Goal: Task Accomplishment & Management: Manage account settings

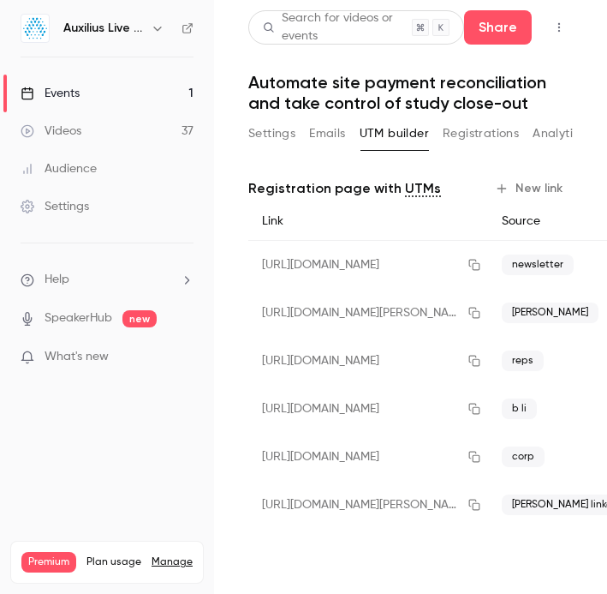
click at [63, 96] on div "Events" at bounding box center [50, 93] width 59 height 17
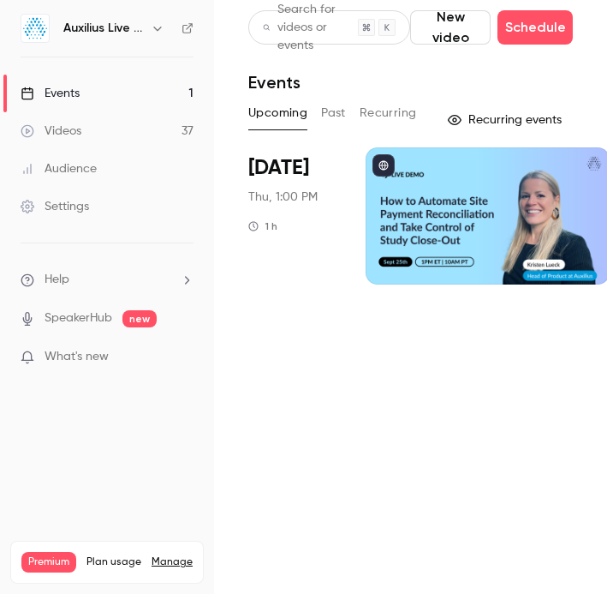
click at [448, 192] on div at bounding box center [488, 215] width 244 height 137
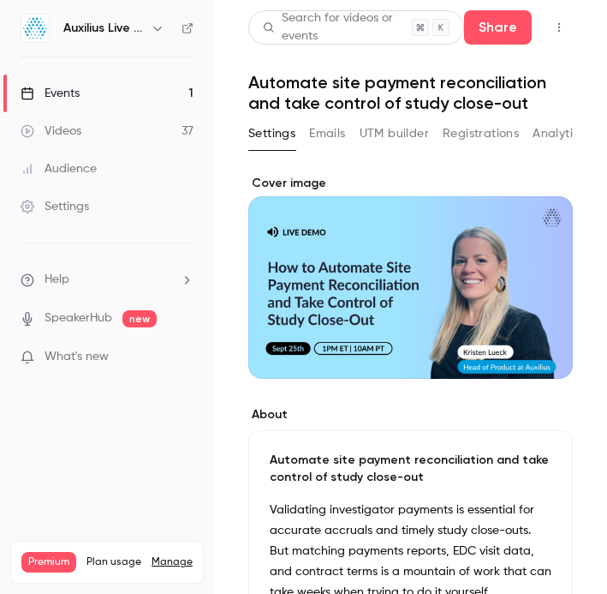
click at [479, 135] on button "Registrations" at bounding box center [481, 133] width 76 height 27
